Goal: Task Accomplishment & Management: Complete application form

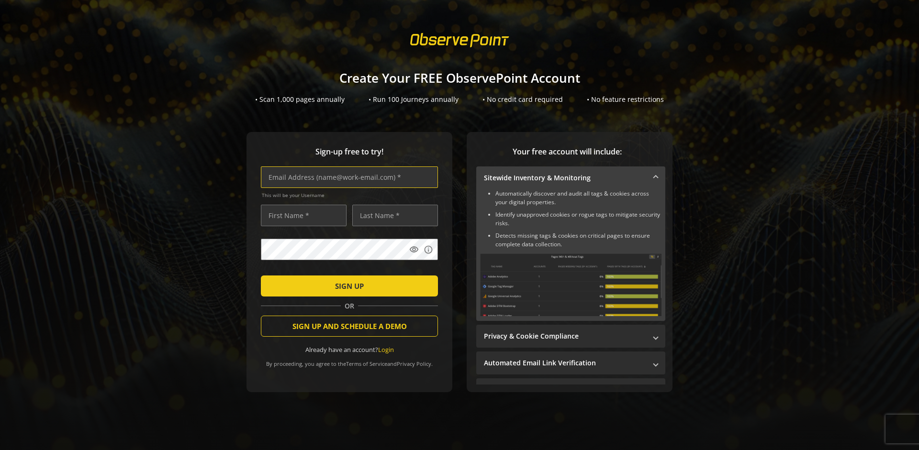
click at [347, 177] on input "text" at bounding box center [349, 178] width 177 height 22
type input "[EMAIL_ADDRESS][DOMAIN_NAME]"
click at [301, 215] on input "text" at bounding box center [304, 216] width 86 height 22
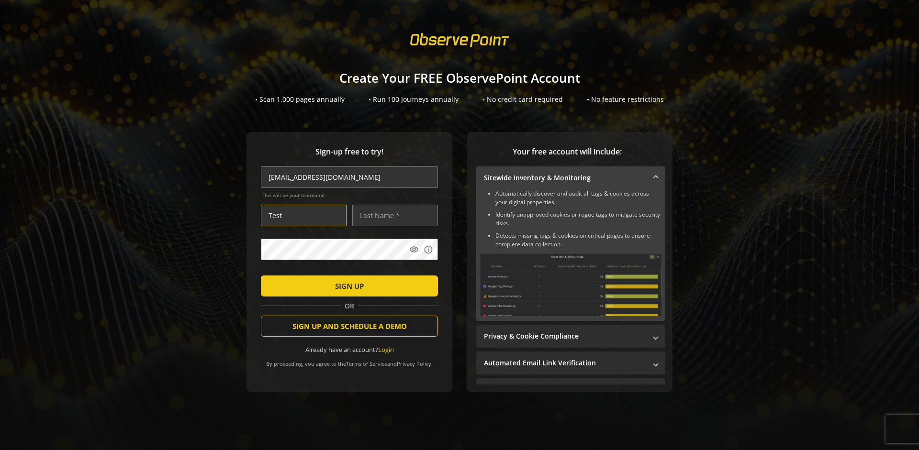
type input "Test"
click at [393, 215] on input "text" at bounding box center [395, 216] width 86 height 22
type input "Test"
click at [347, 286] on span "SIGN UP" at bounding box center [349, 286] width 29 height 17
